Goal: Navigation & Orientation: Find specific page/section

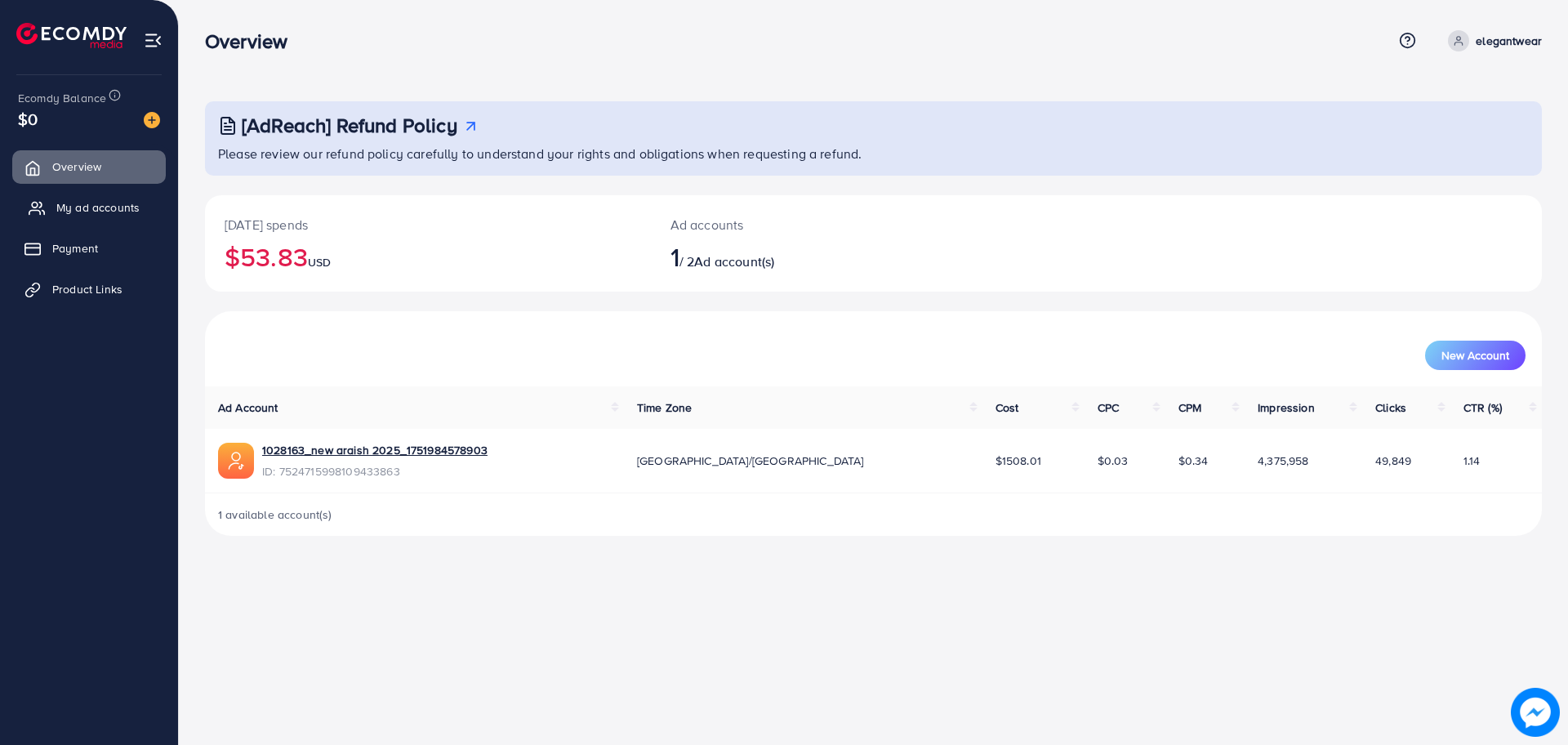
click at [112, 202] on span "My ad accounts" at bounding box center [98, 208] width 84 height 16
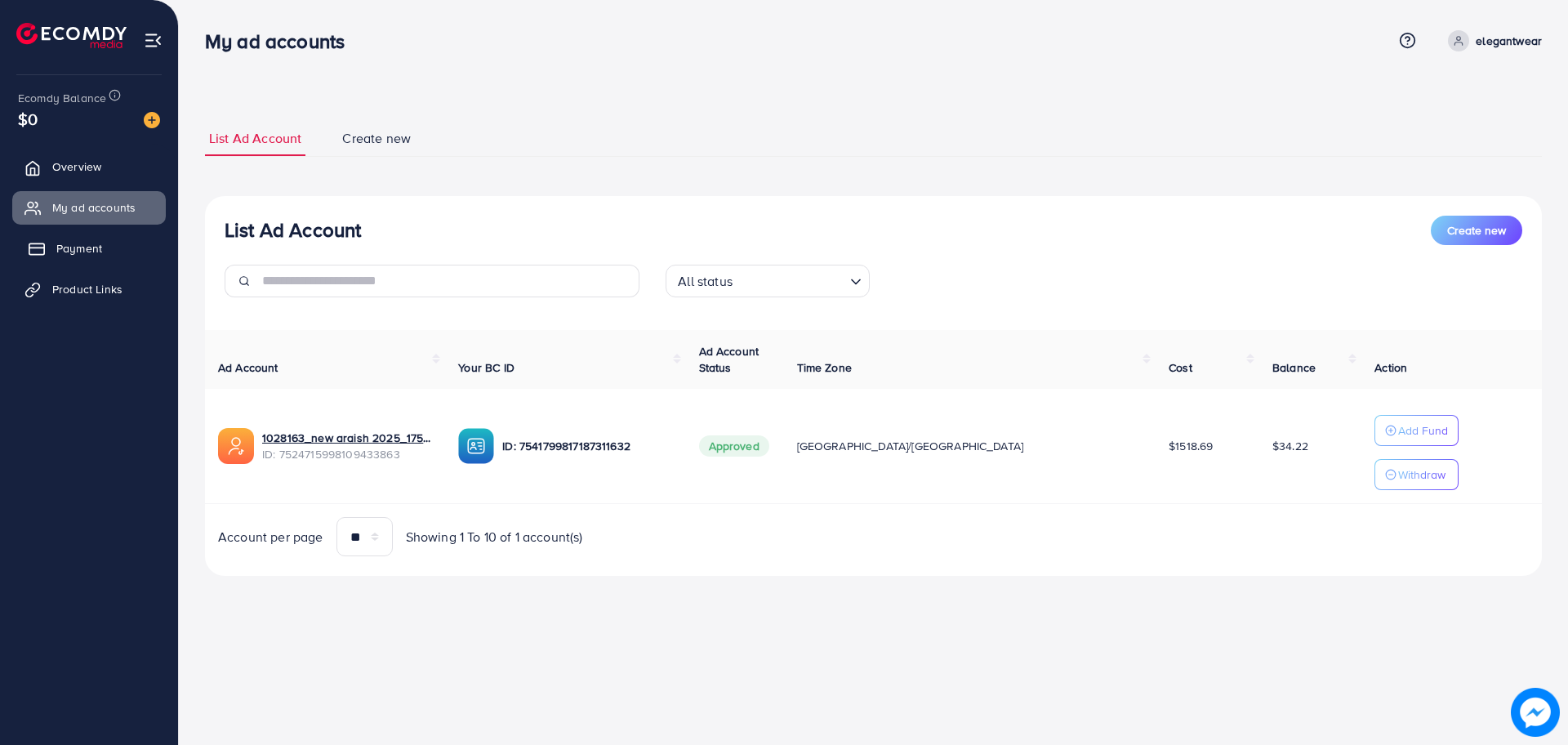
drag, startPoint x: 85, startPoint y: 239, endPoint x: 94, endPoint y: 237, distance: 9.2
click at [85, 240] on span "Payment" at bounding box center [79, 248] width 46 height 16
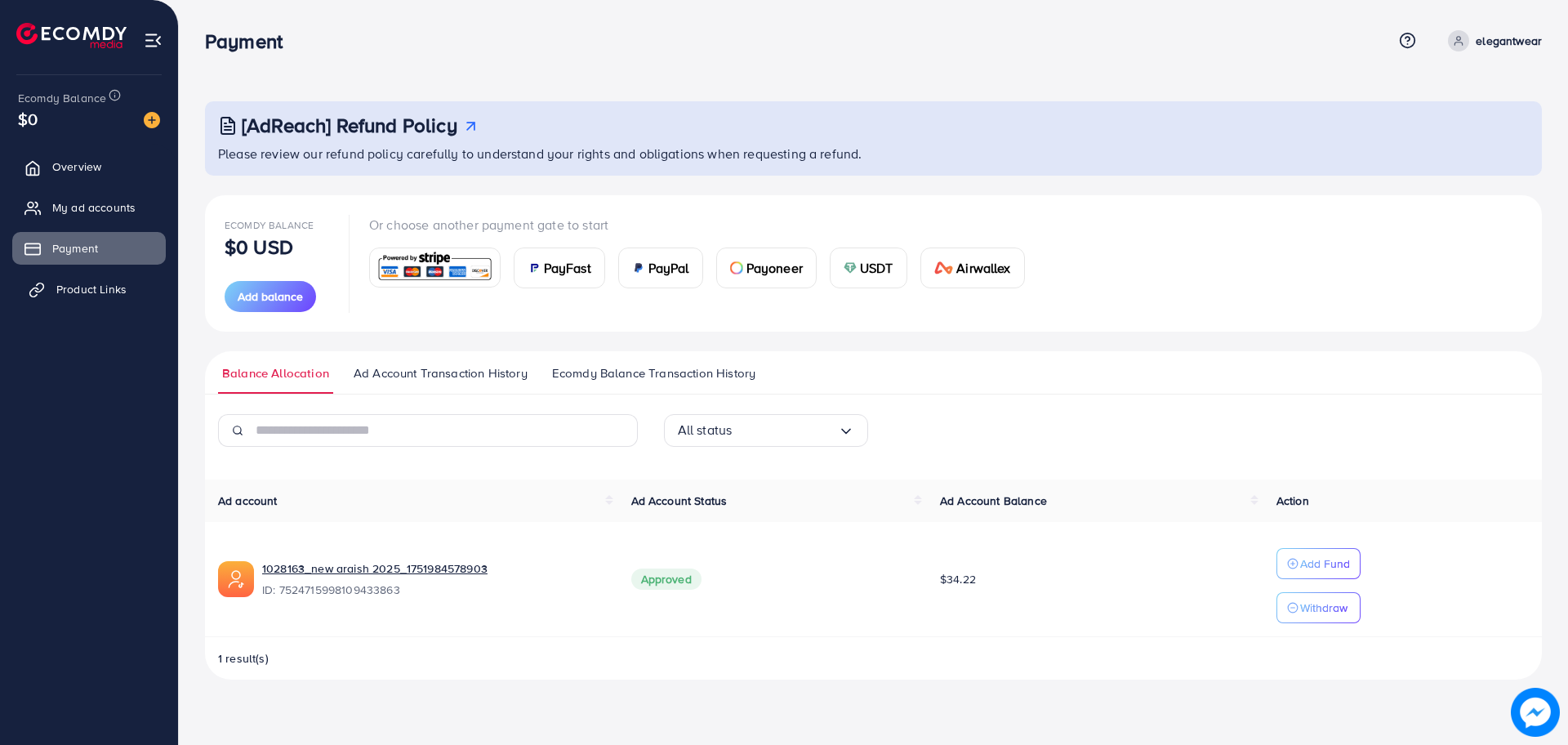
drag, startPoint x: 77, startPoint y: 288, endPoint x: 94, endPoint y: 291, distance: 17.3
click at [77, 290] on span "Product Links" at bounding box center [92, 289] width 70 height 16
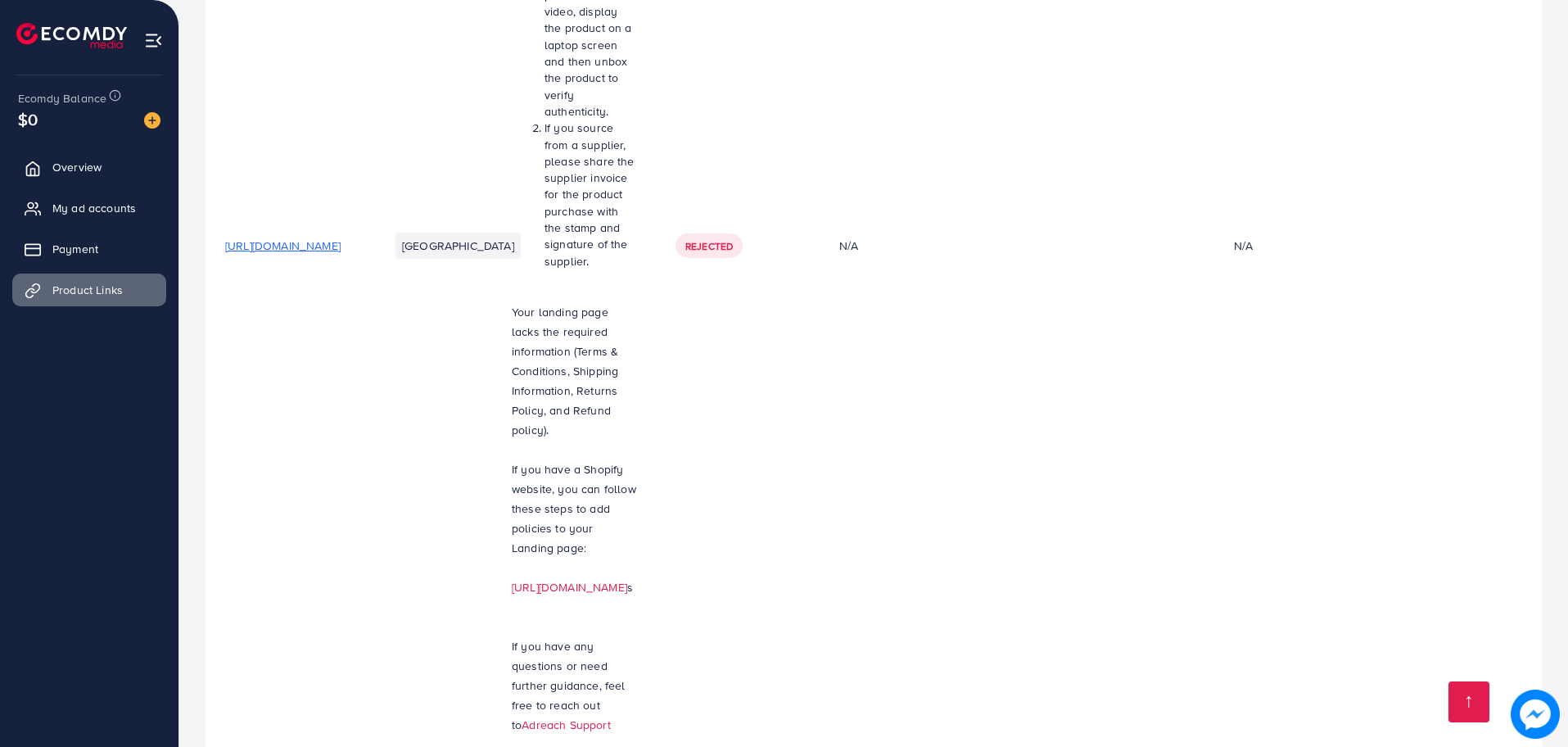
scroll to position [240, 0]
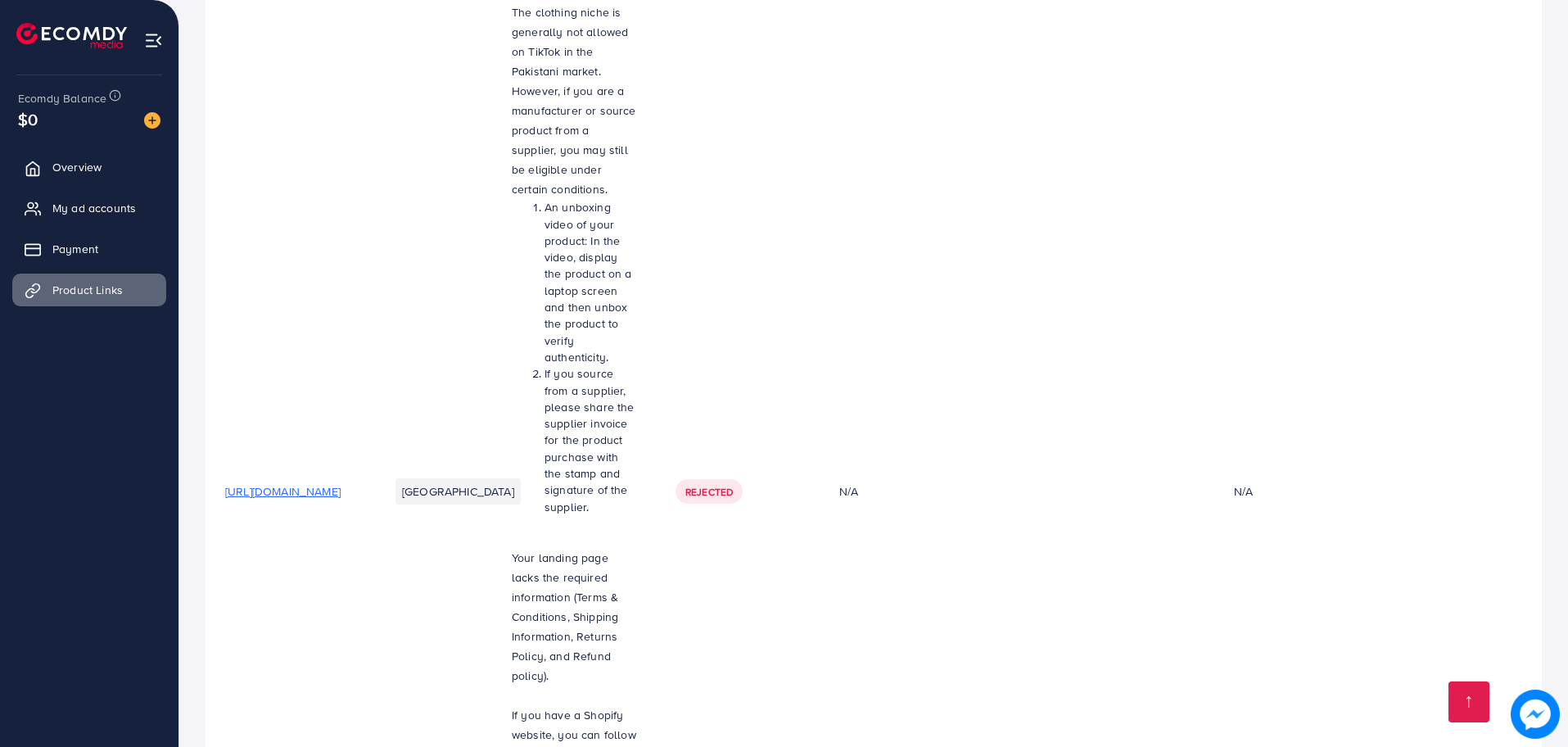
drag, startPoint x: 77, startPoint y: 164, endPoint x: 170, endPoint y: 169, distance: 93.1
click at [77, 164] on span "Overview" at bounding box center [77, 167] width 50 height 16
